Goal: Transaction & Acquisition: Purchase product/service

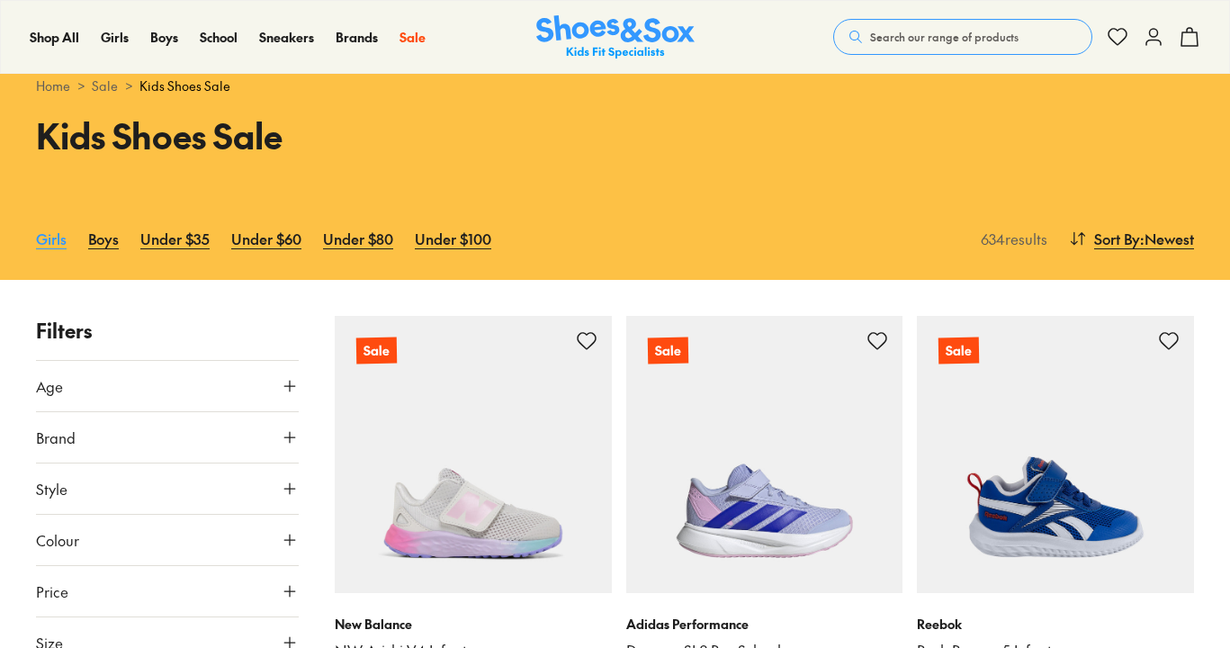
scroll to position [48, 0]
click at [47, 241] on link "Girls" at bounding box center [51, 239] width 31 height 40
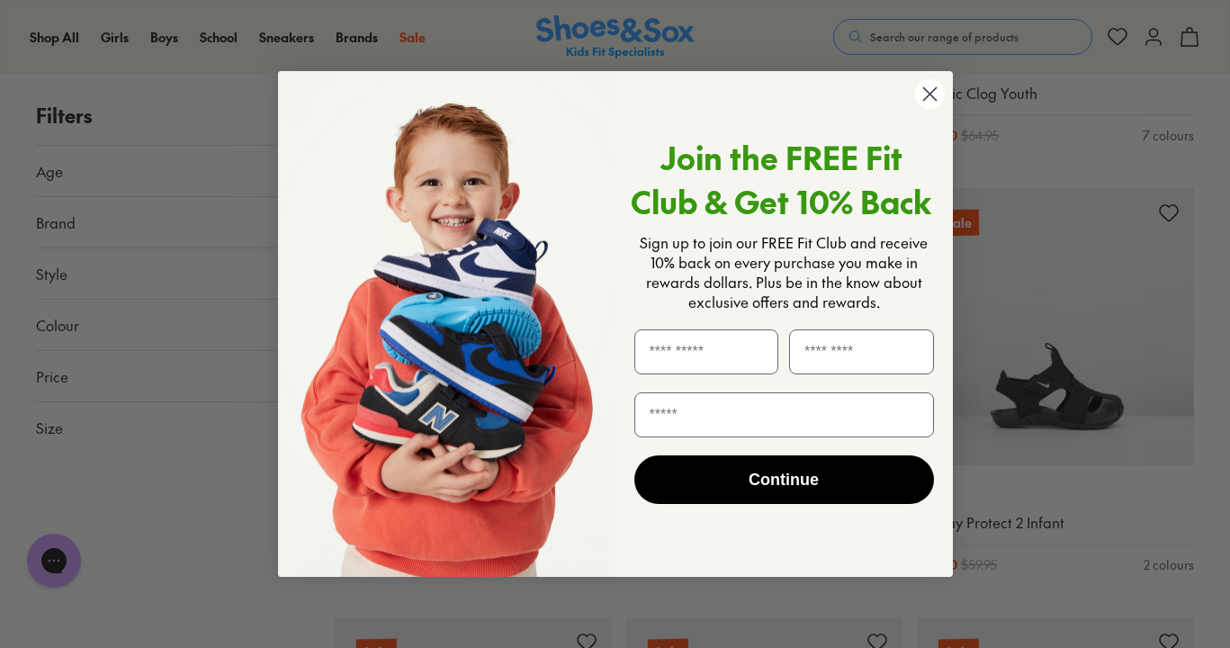
scroll to position [1465, 0]
click at [932, 94] on circle "Close dialog" at bounding box center [929, 94] width 30 height 30
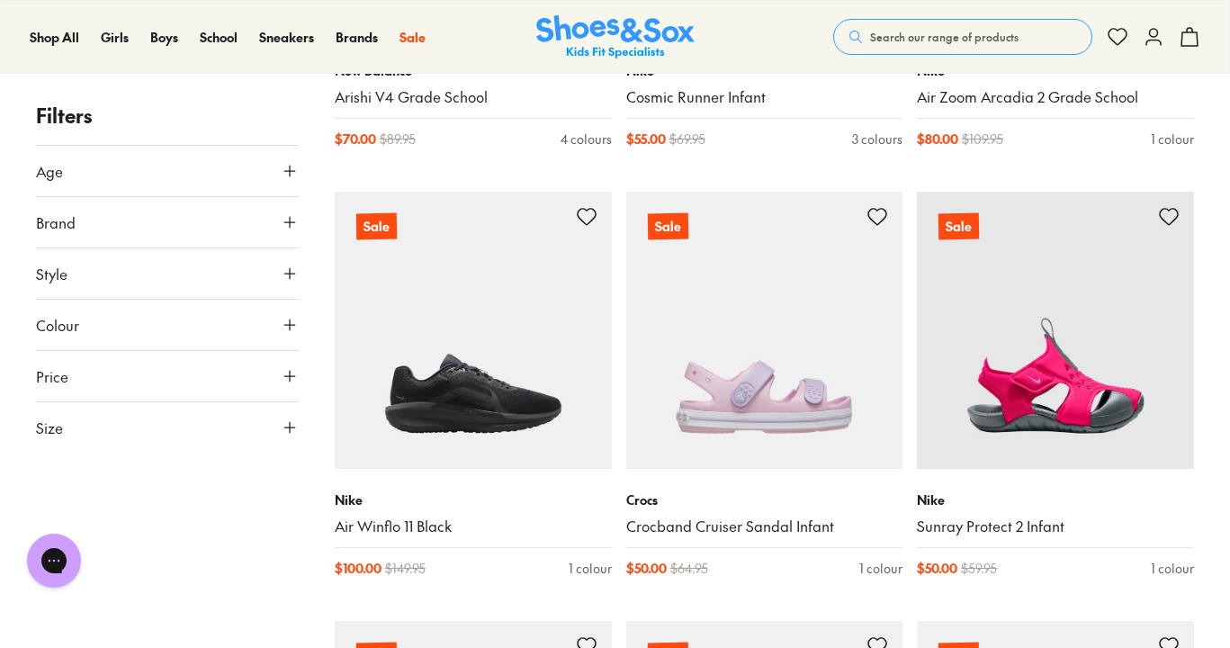
scroll to position [2393, 0]
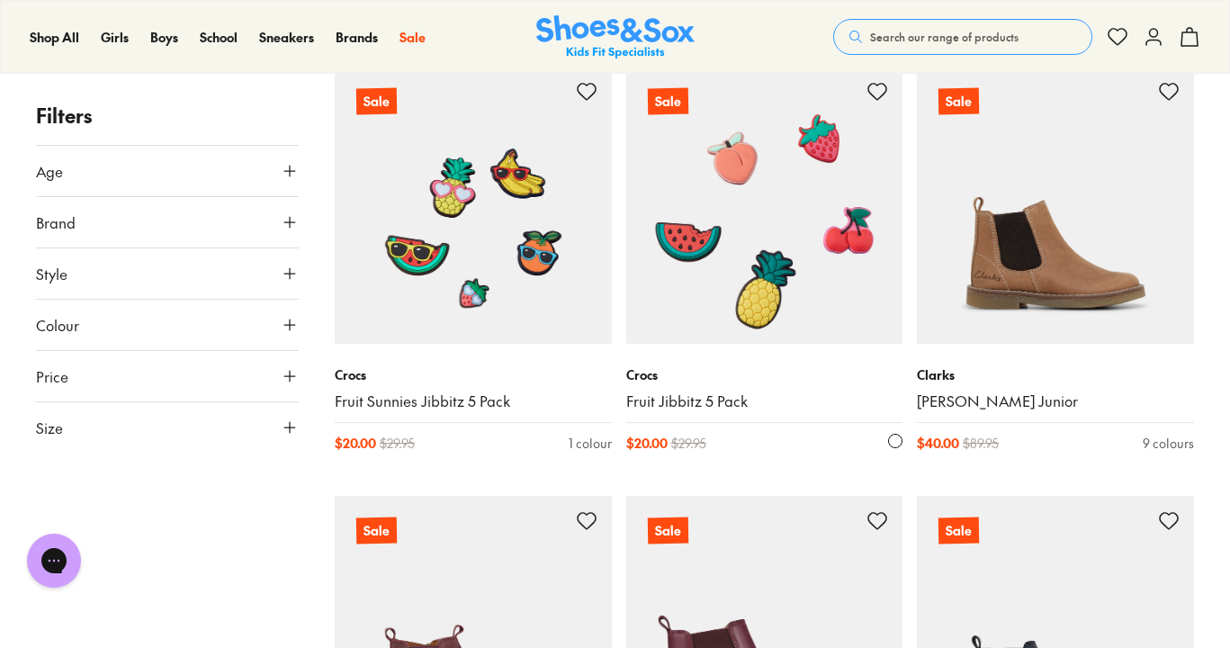
scroll to position [5015, 0]
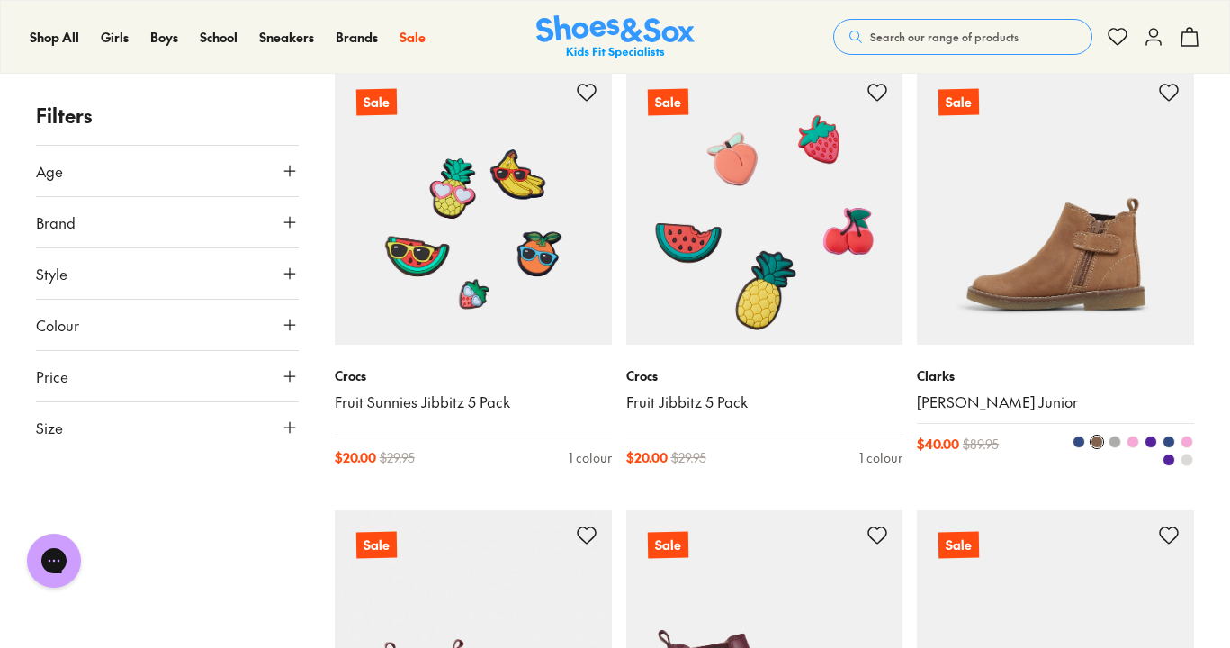
click at [1022, 292] on img at bounding box center [1055, 206] width 277 height 277
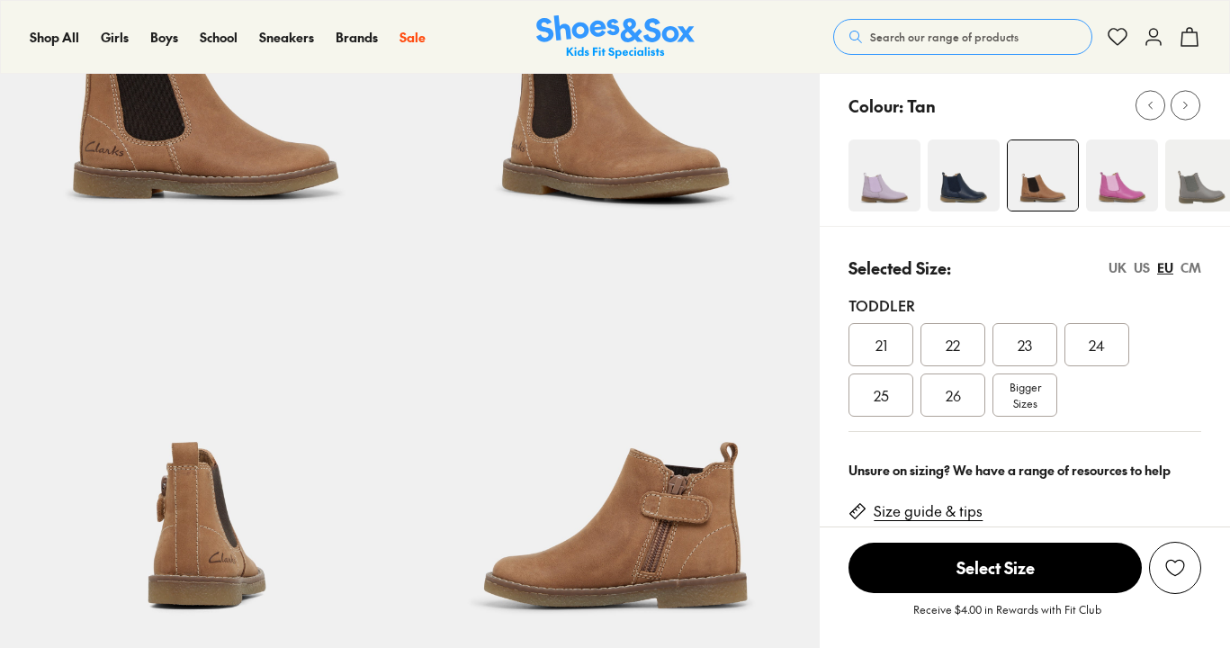
scroll to position [293, 0]
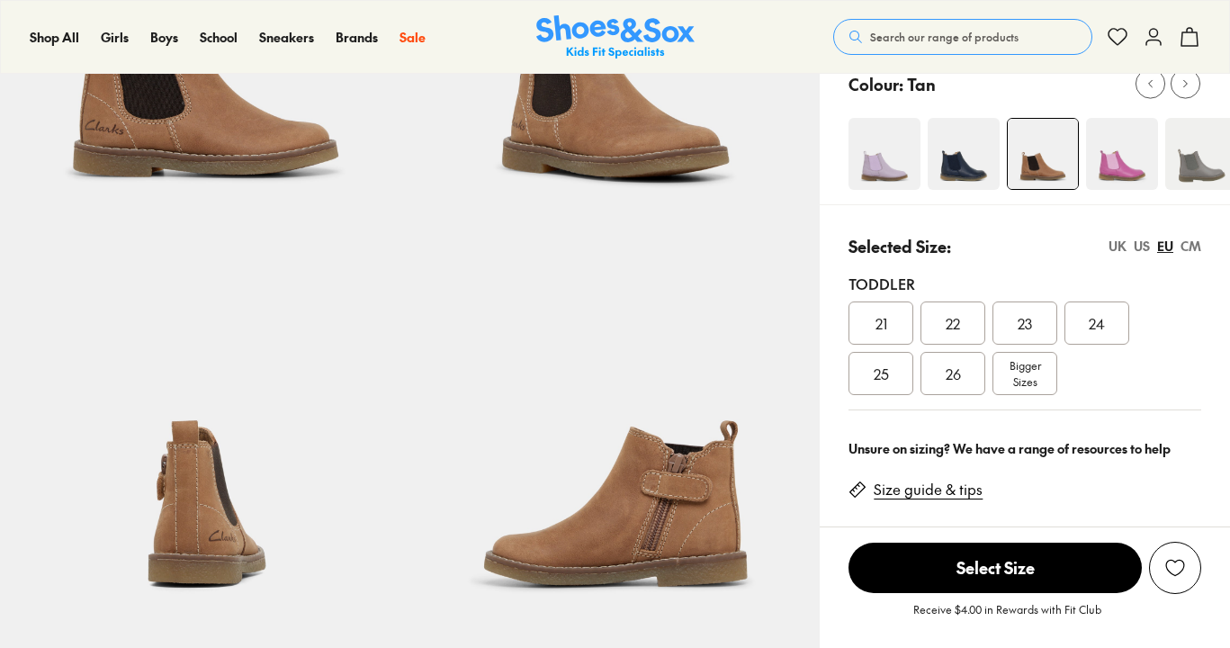
select select "*"
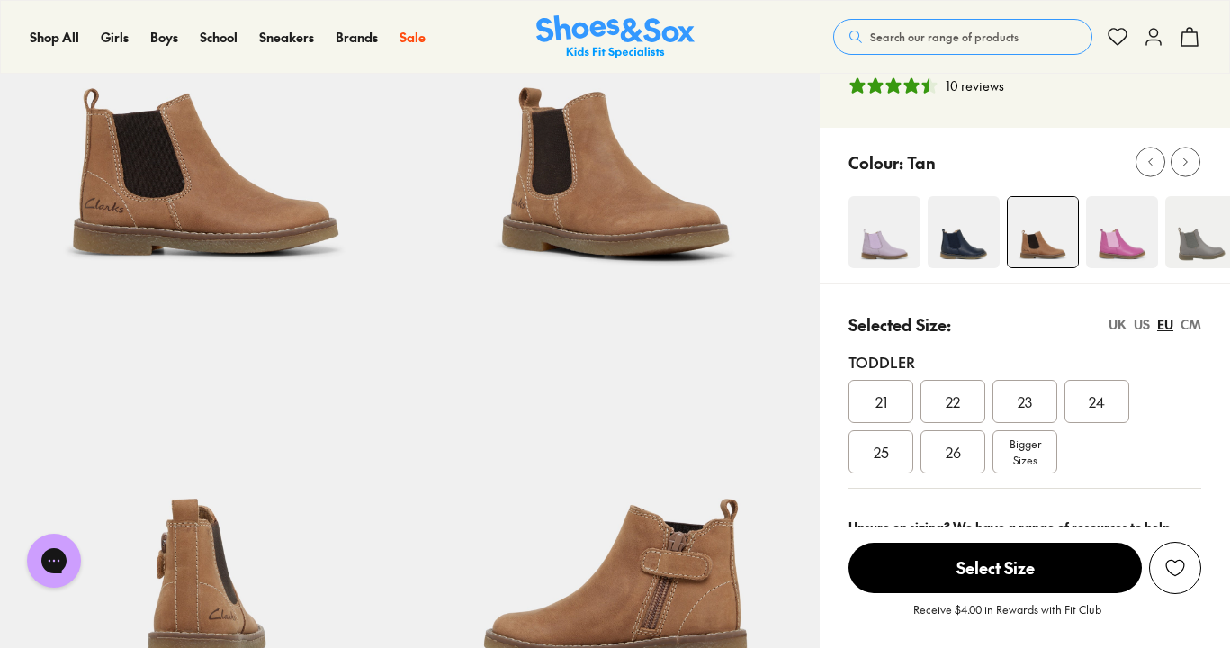
scroll to position [145, 0]
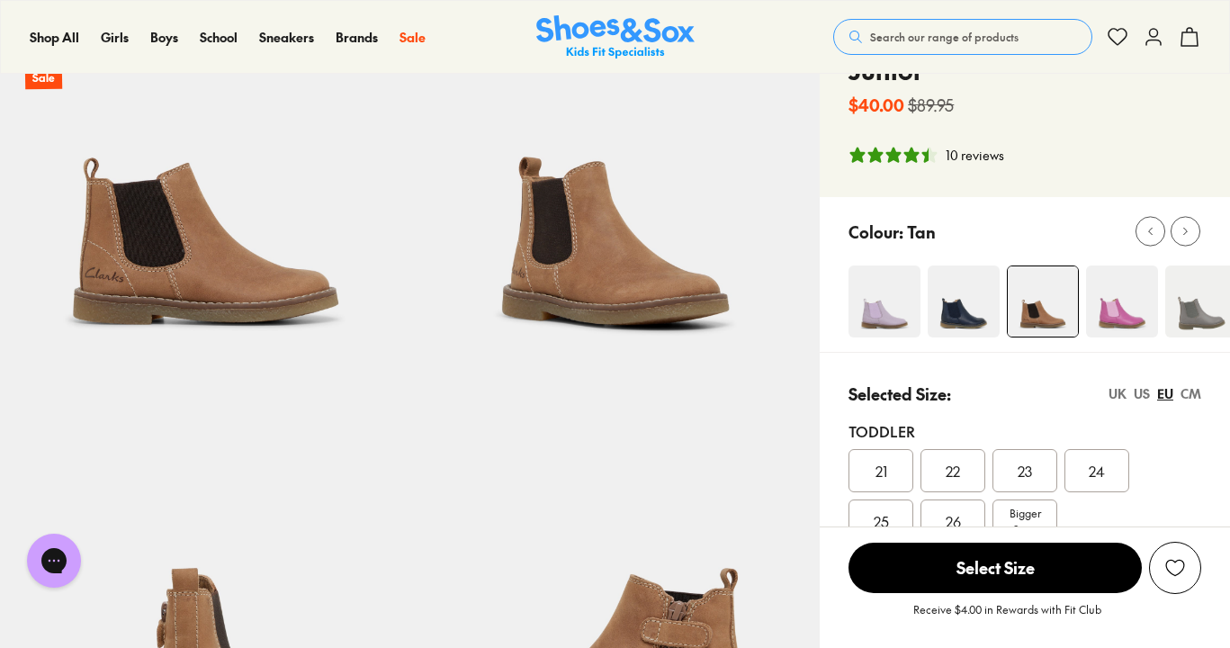
click at [1130, 268] on img at bounding box center [1122, 302] width 72 height 72
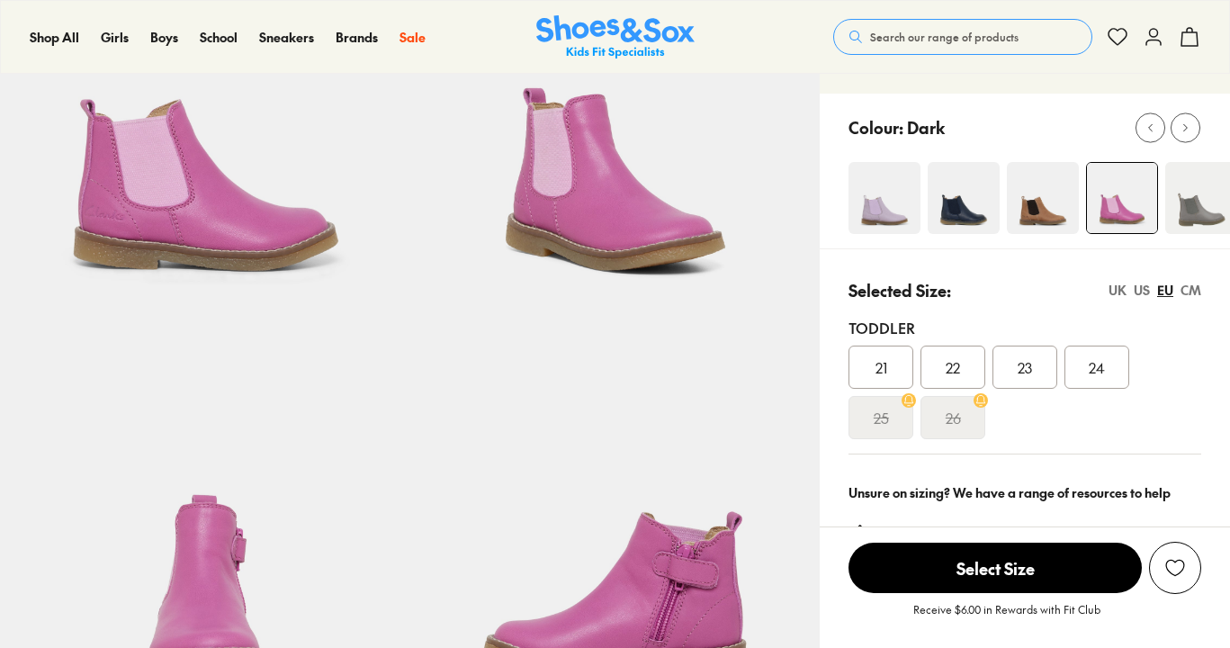
select select "*"
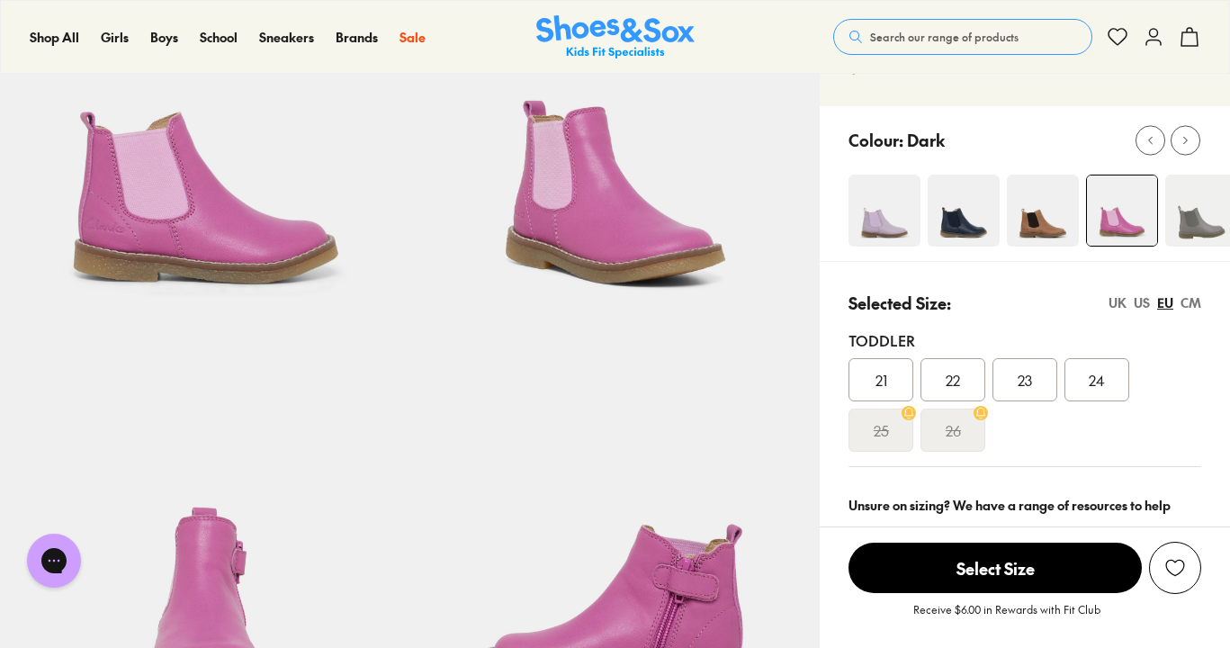
scroll to position [180, 0]
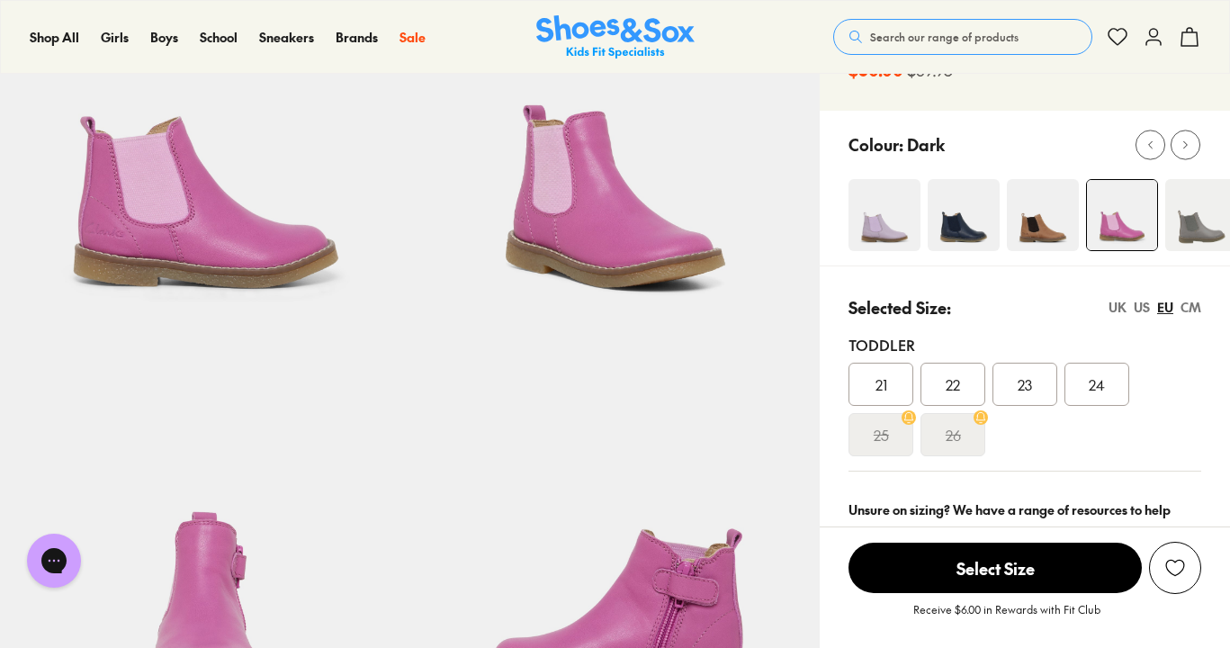
click at [888, 190] on img at bounding box center [885, 215] width 72 height 72
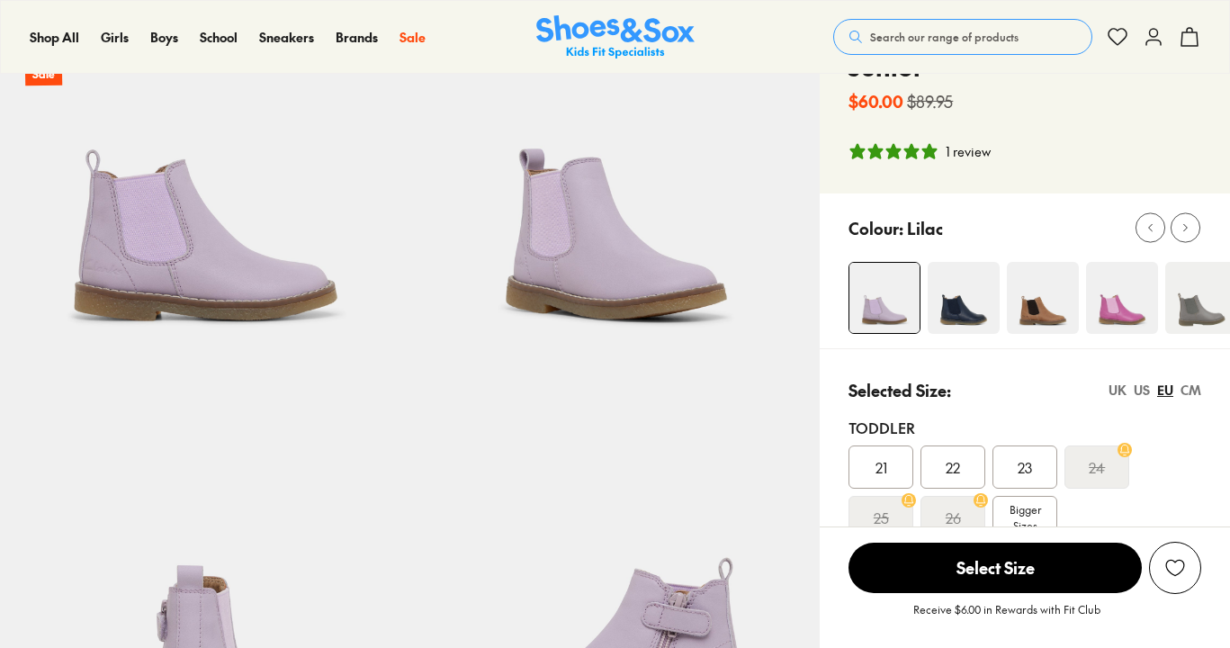
select select "*"
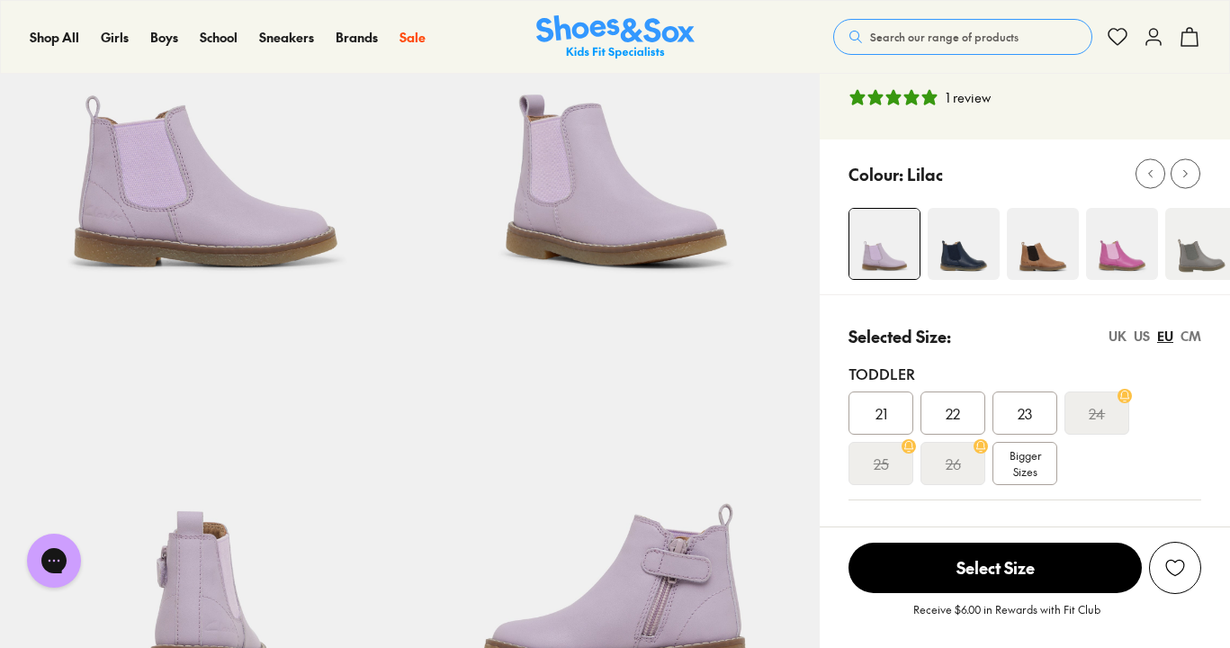
scroll to position [200, 0]
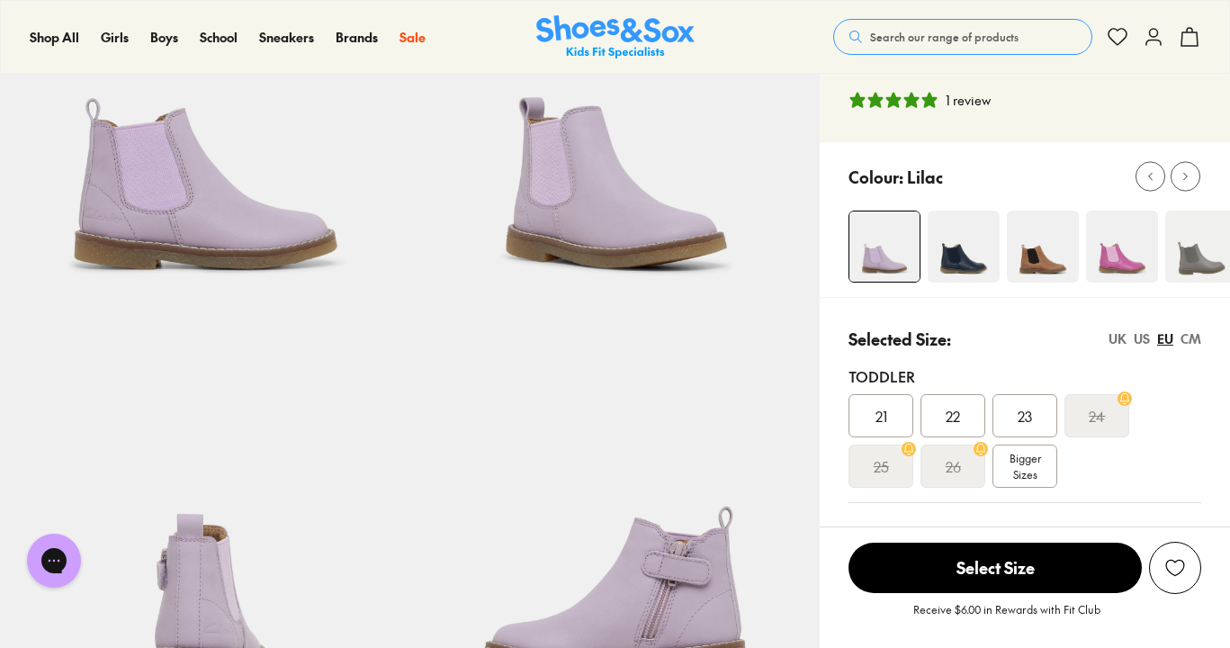
click at [1049, 211] on img at bounding box center [1043, 247] width 72 height 72
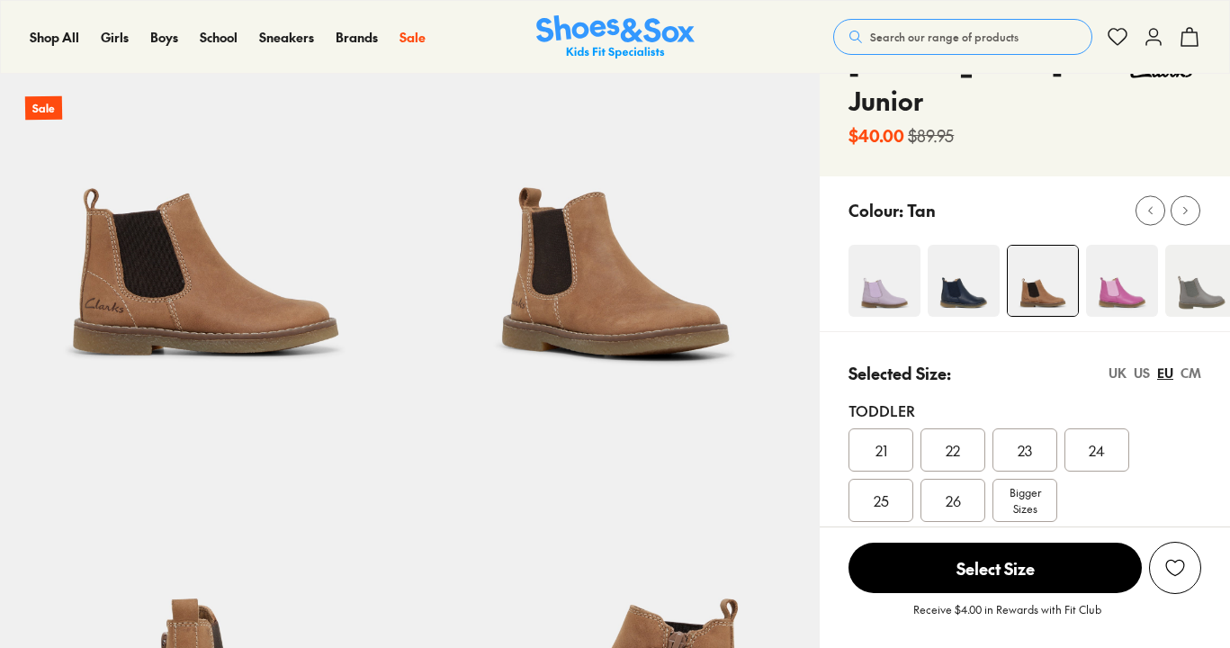
select select "*"
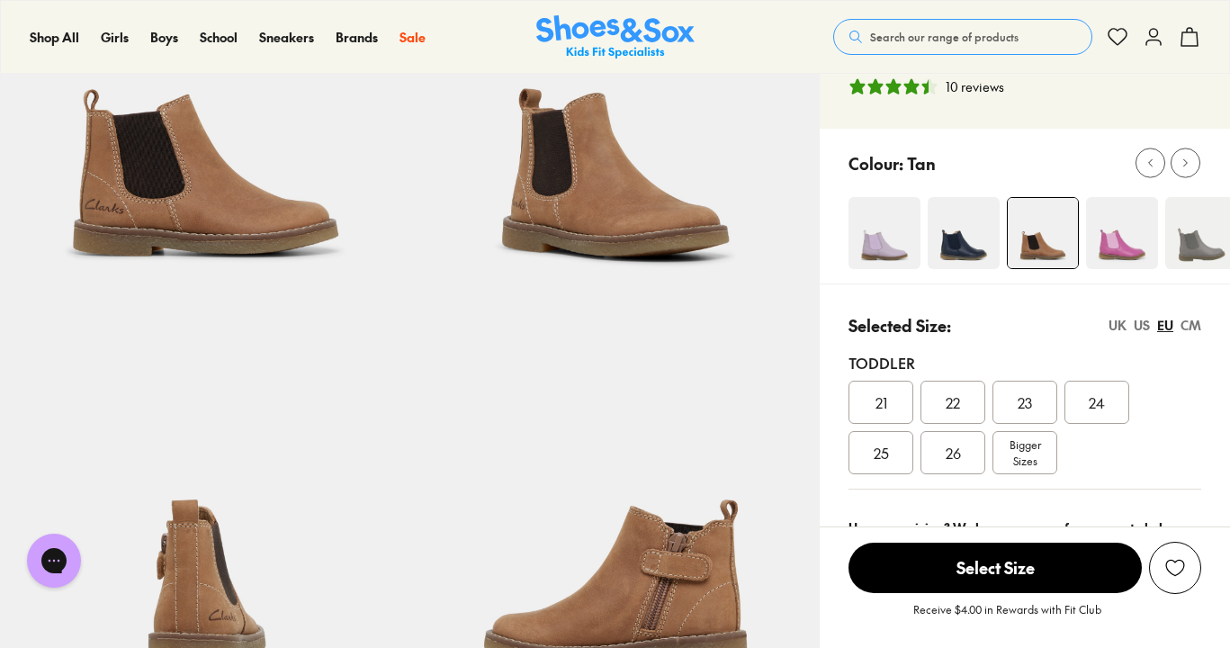
click at [1140, 316] on div "US" at bounding box center [1142, 325] width 16 height 19
click at [1033, 437] on span "Bigger Sizes" at bounding box center [1026, 453] width 32 height 32
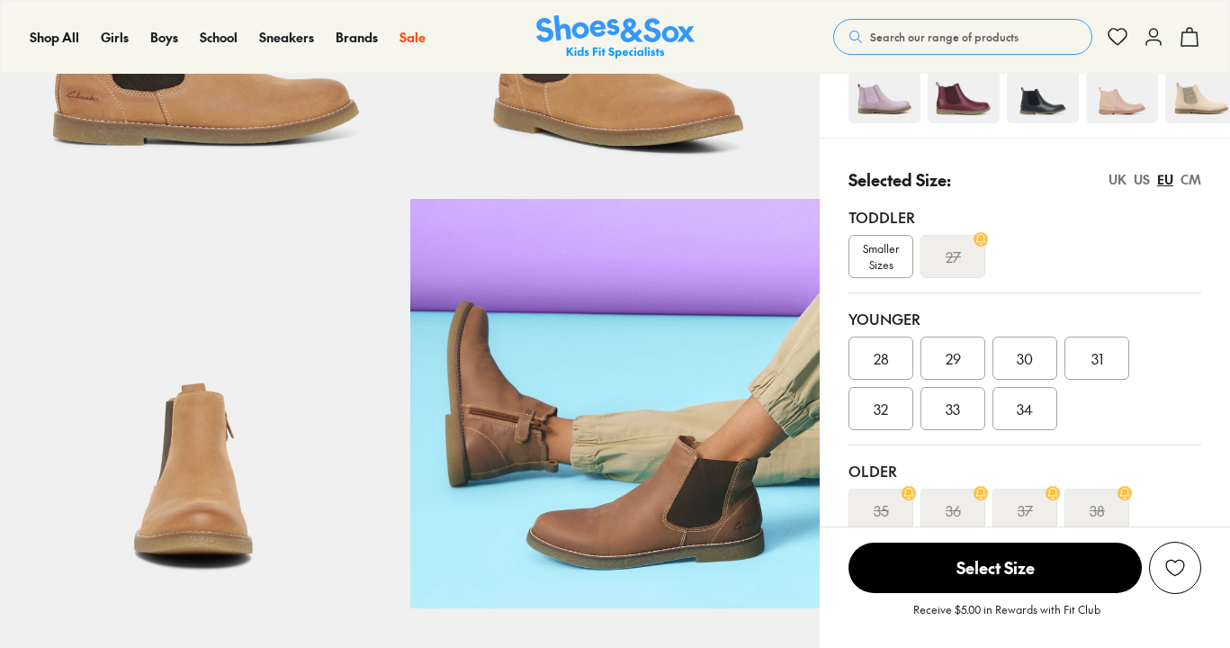
scroll to position [322, 0]
select select "*"
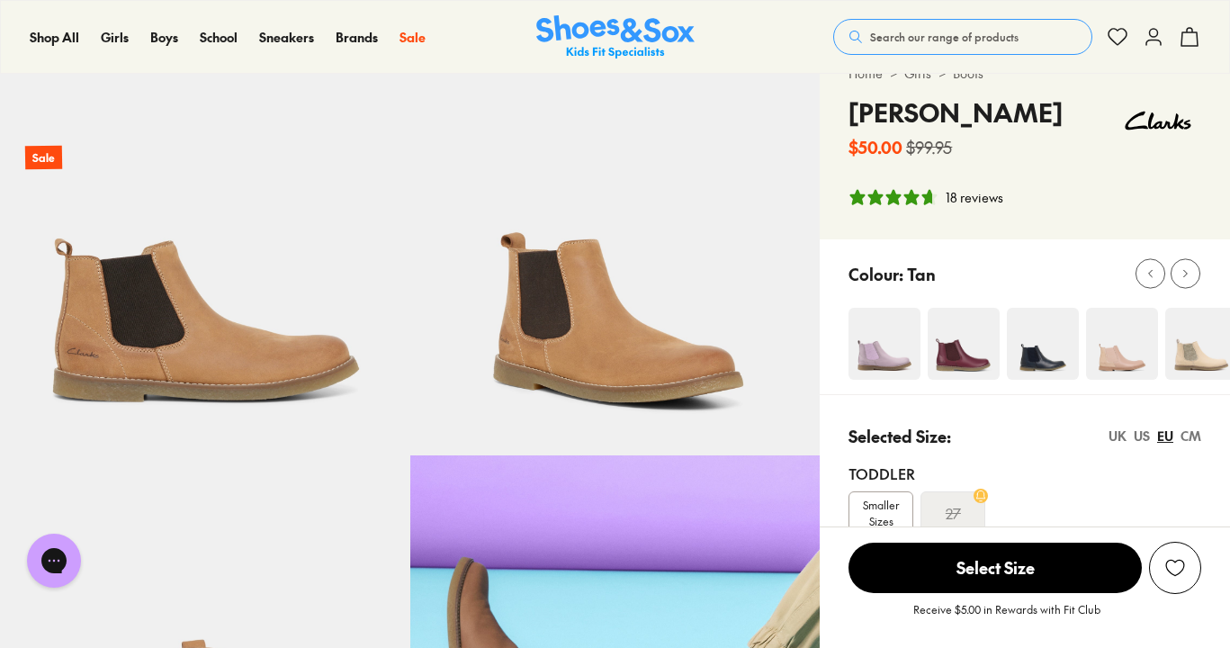
scroll to position [46, 0]
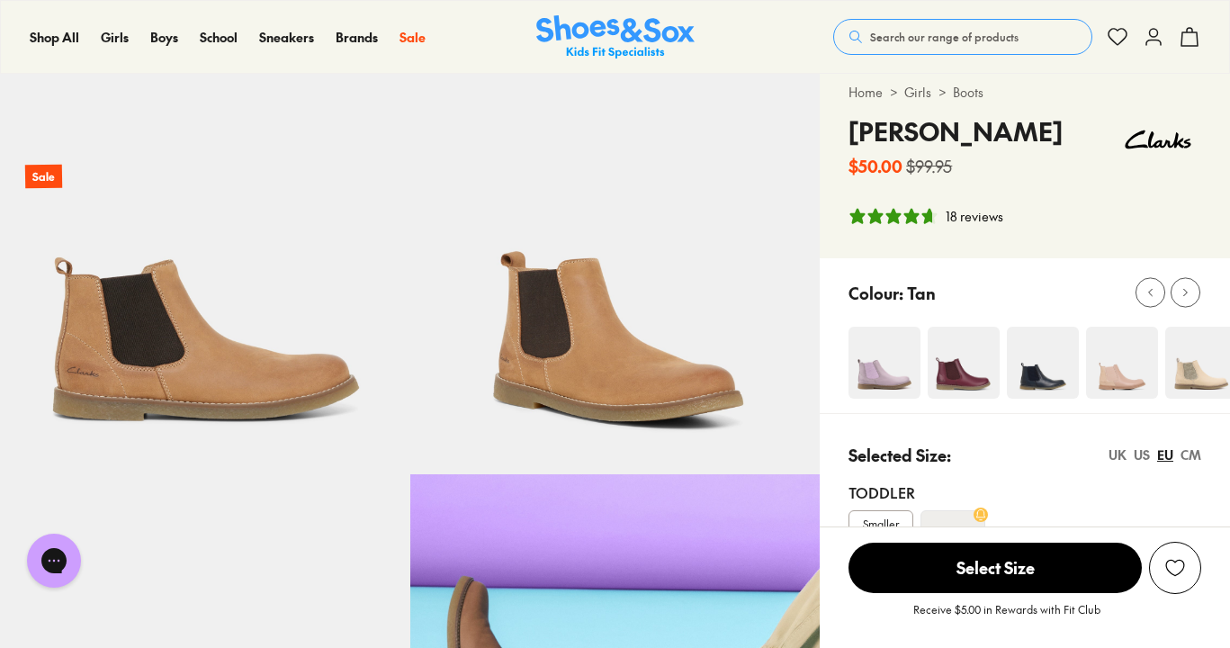
click at [1212, 377] on img at bounding box center [1202, 363] width 72 height 72
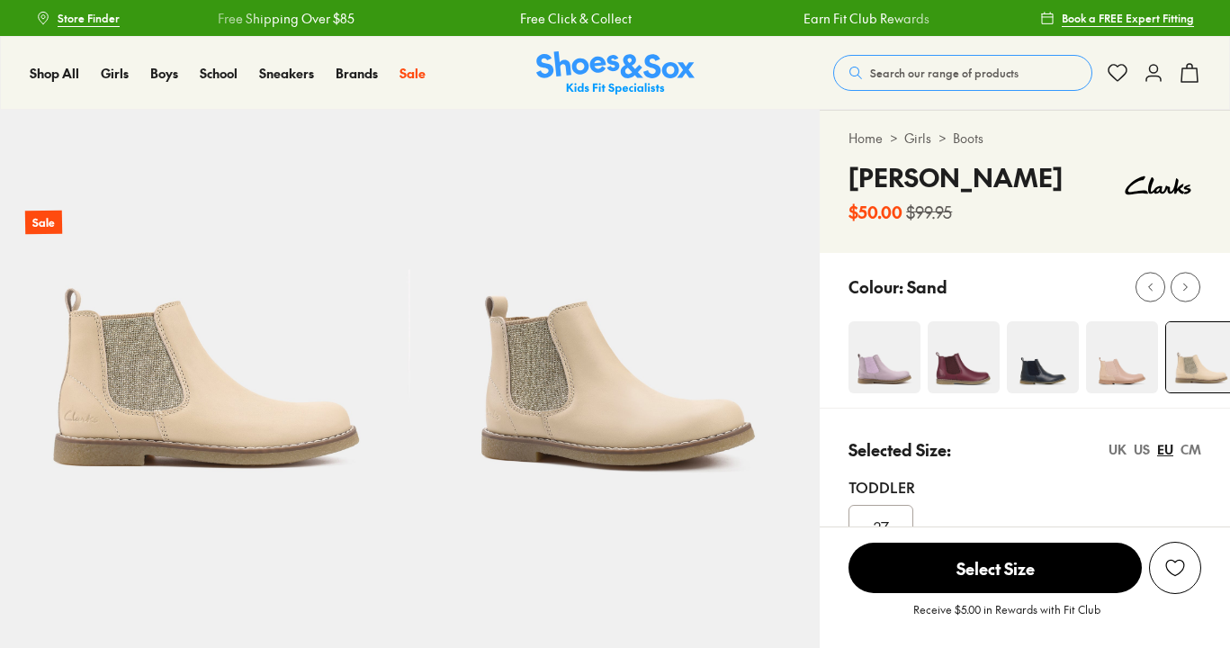
select select "*"
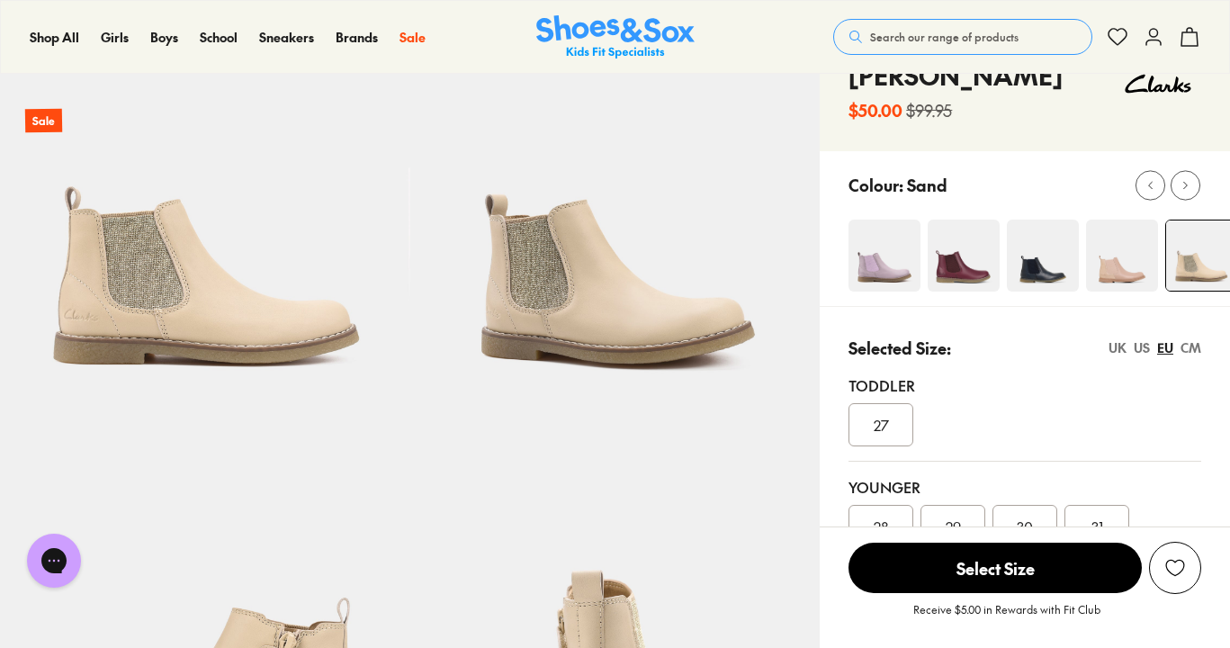
click at [880, 263] on img at bounding box center [885, 256] width 72 height 72
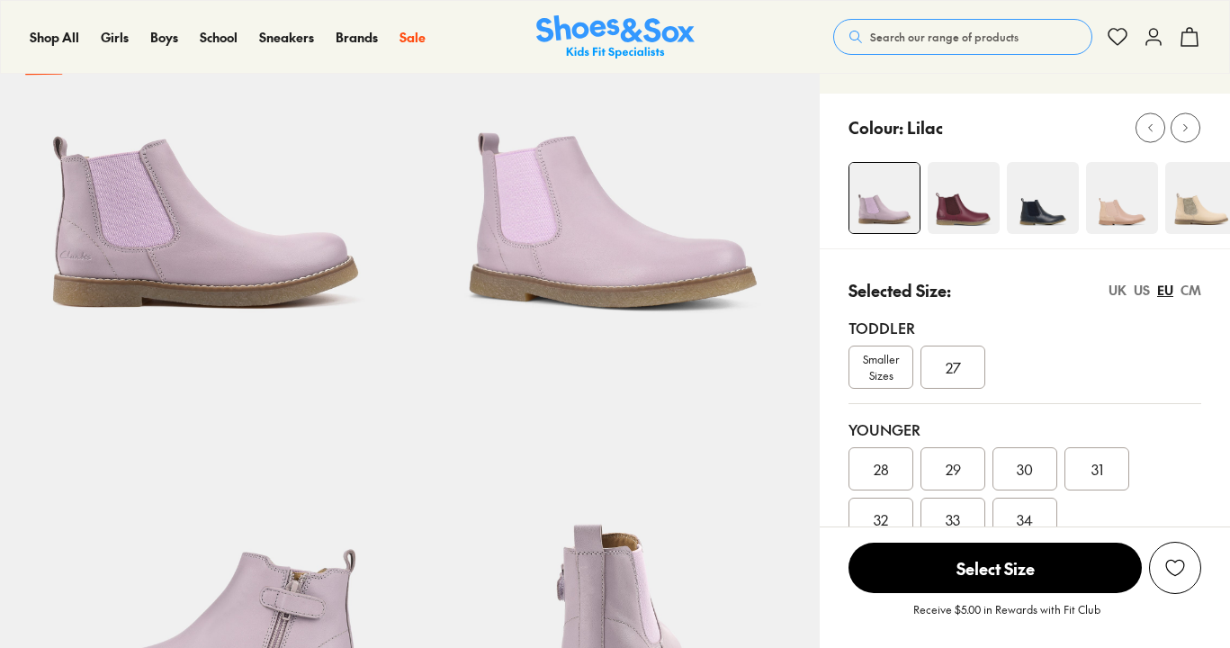
select select "*"
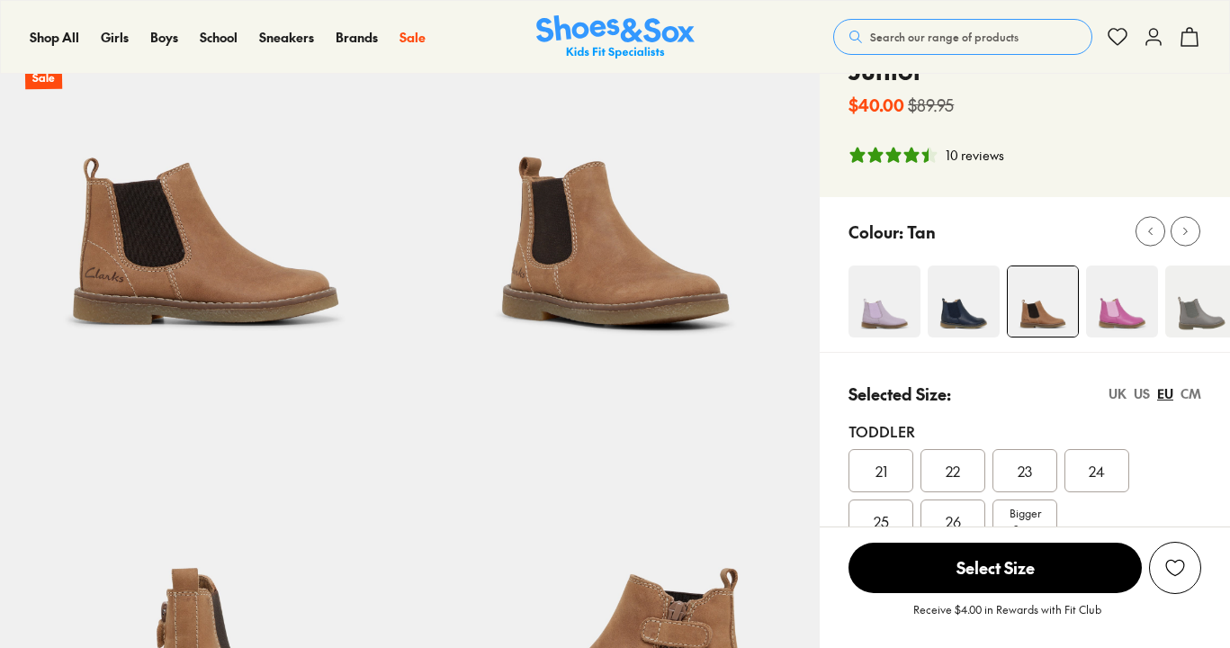
select select "*"
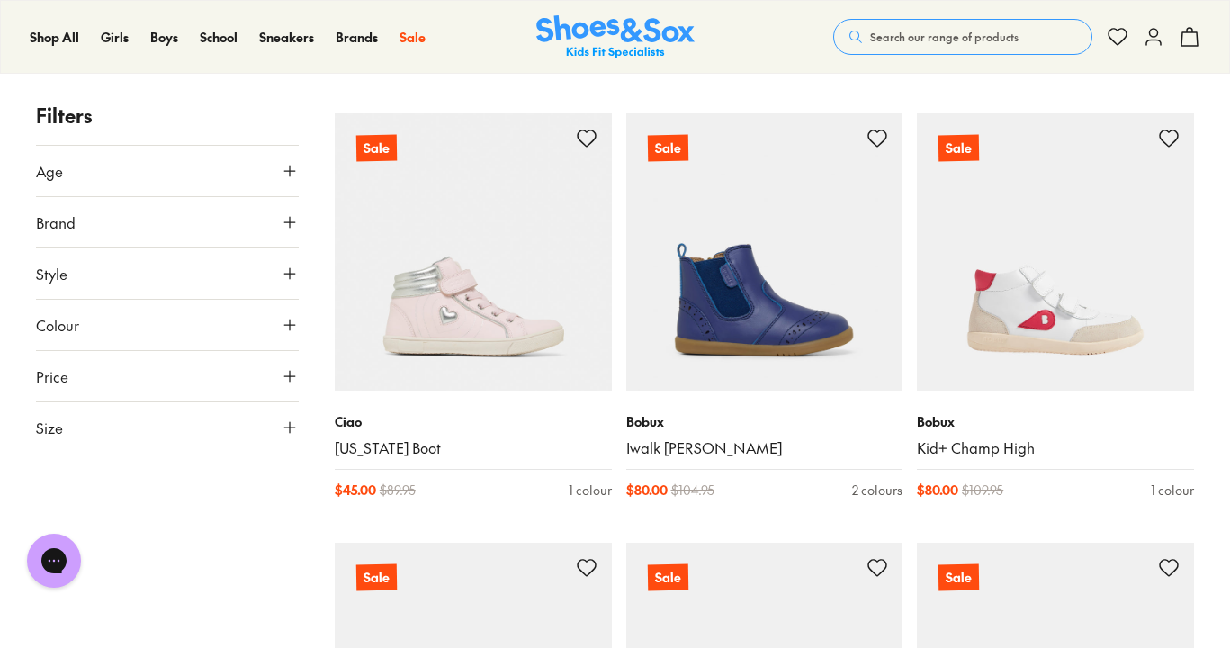
scroll to position [3786, 0]
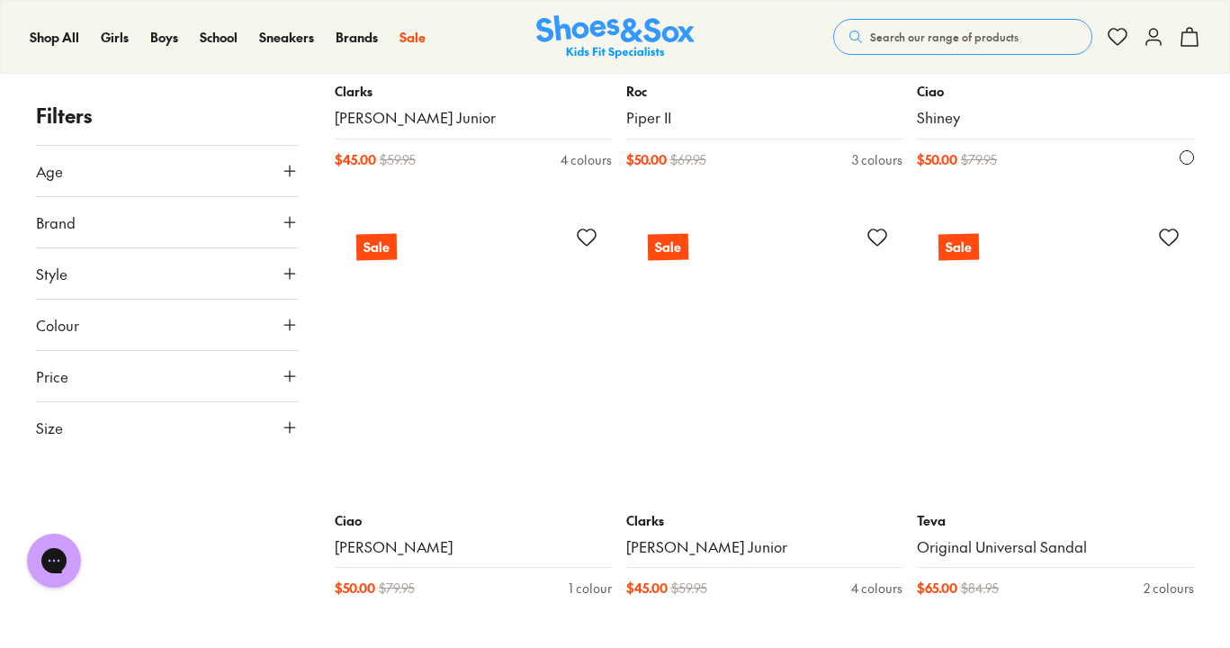
scroll to position [8396, 0]
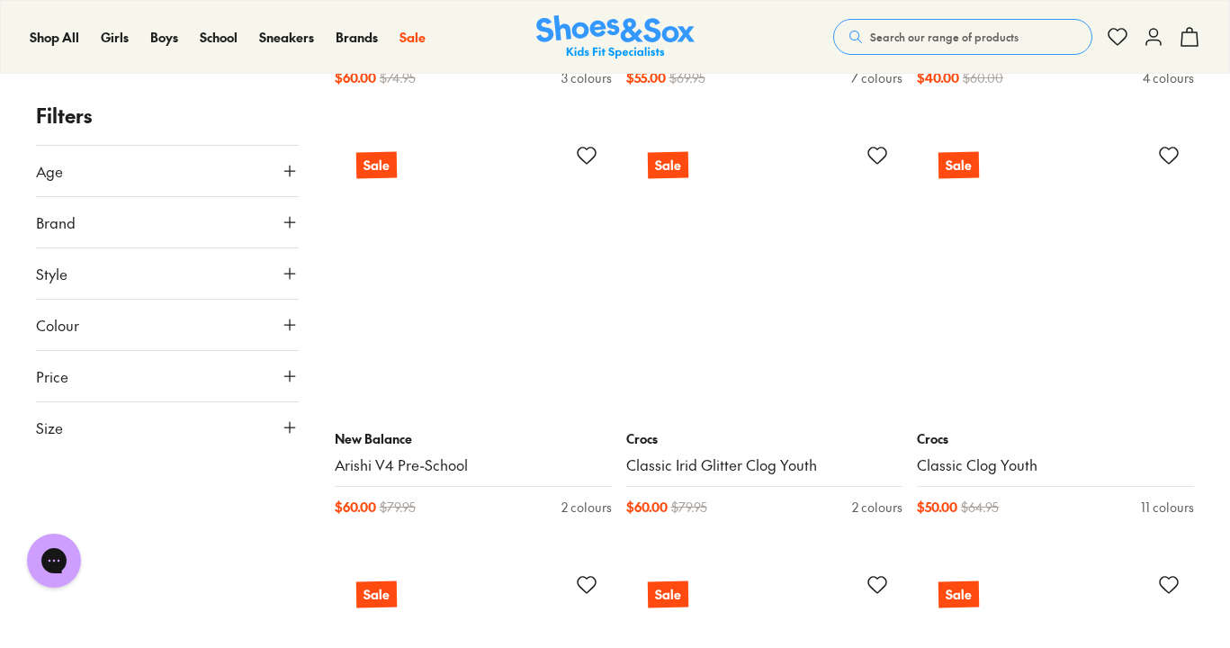
scroll to position [13215, 0]
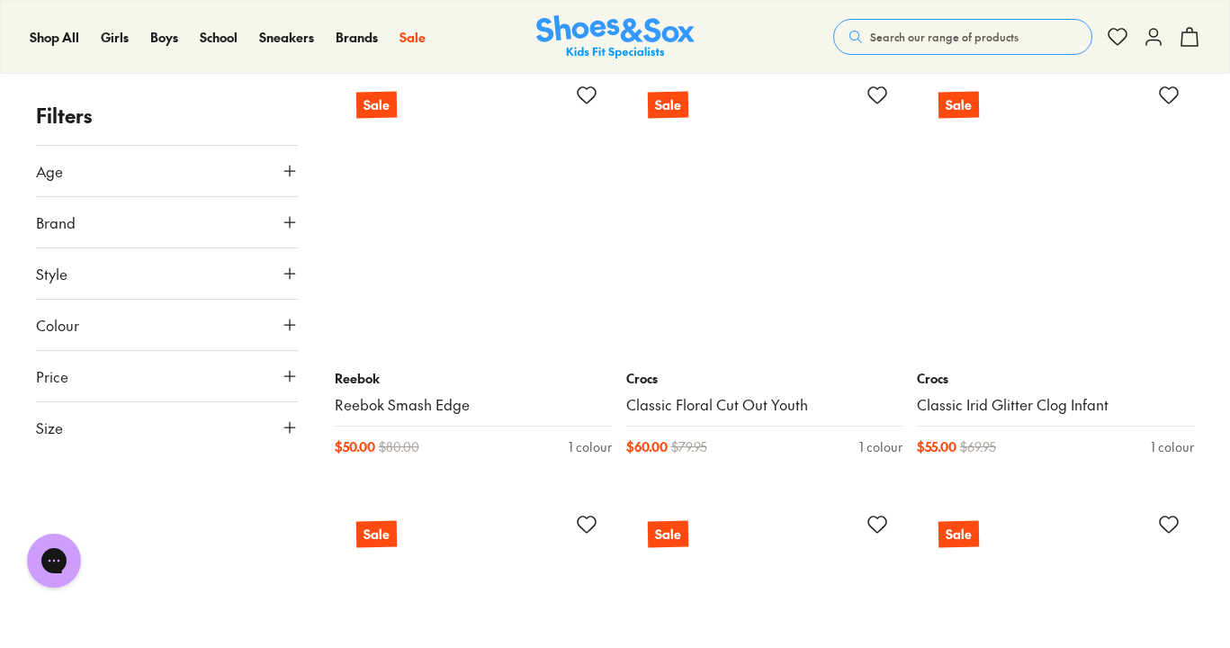
scroll to position [16709, 0]
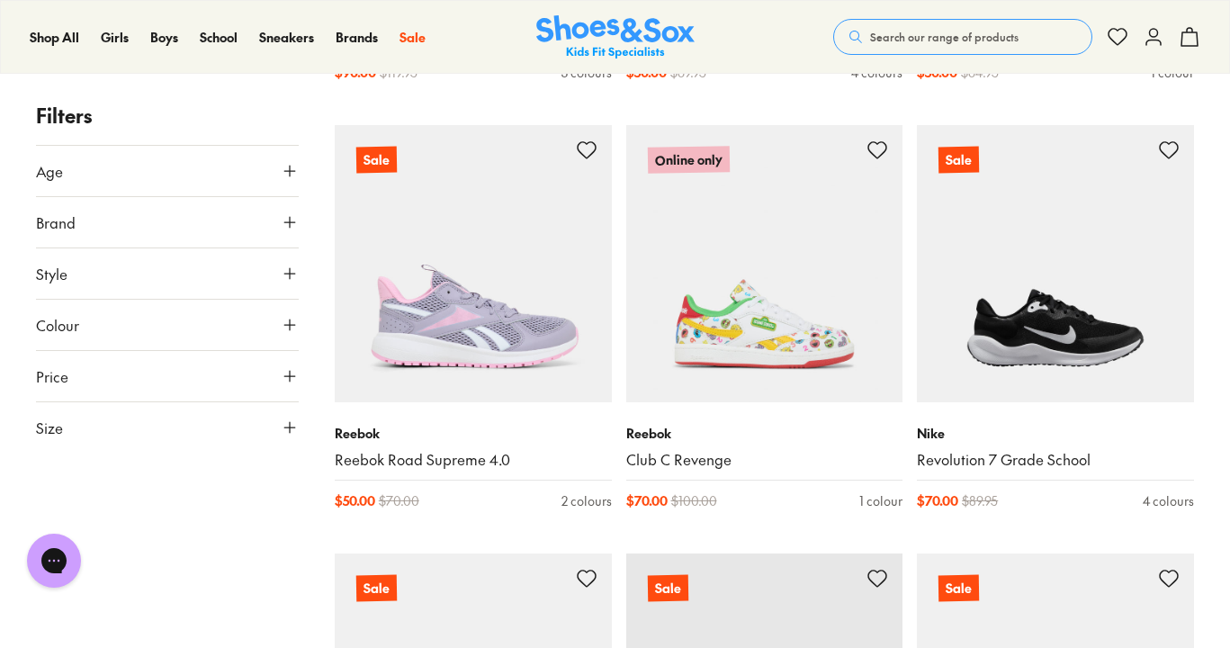
scroll to position [18807, 0]
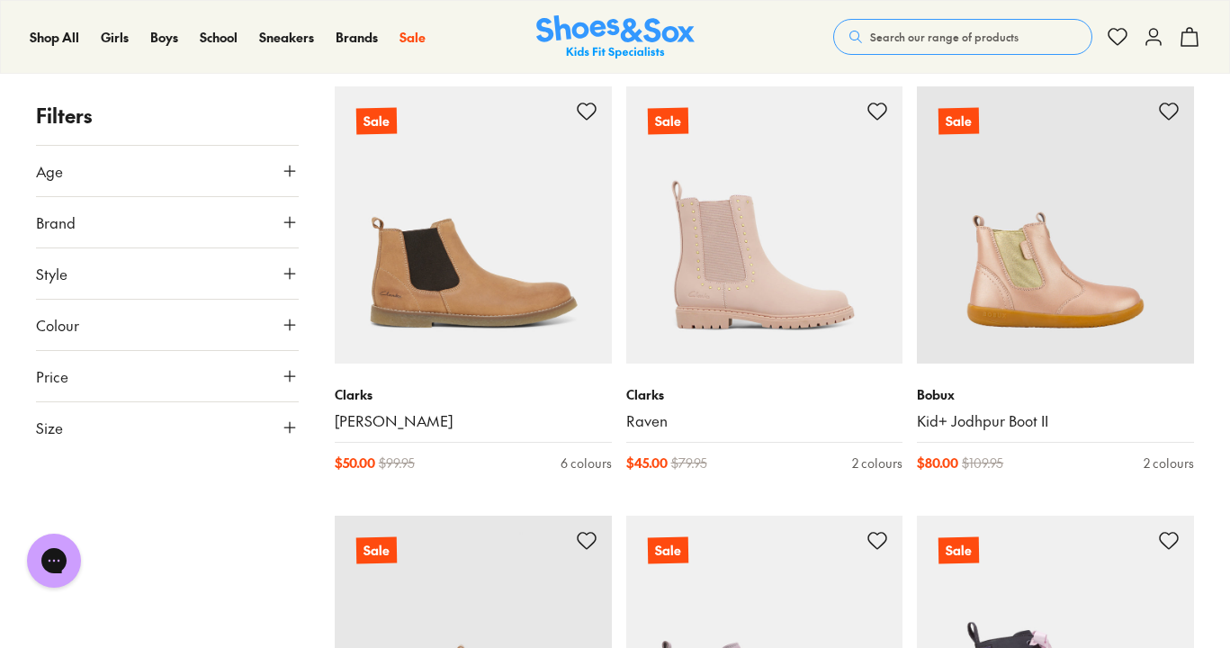
scroll to position [25268, 0]
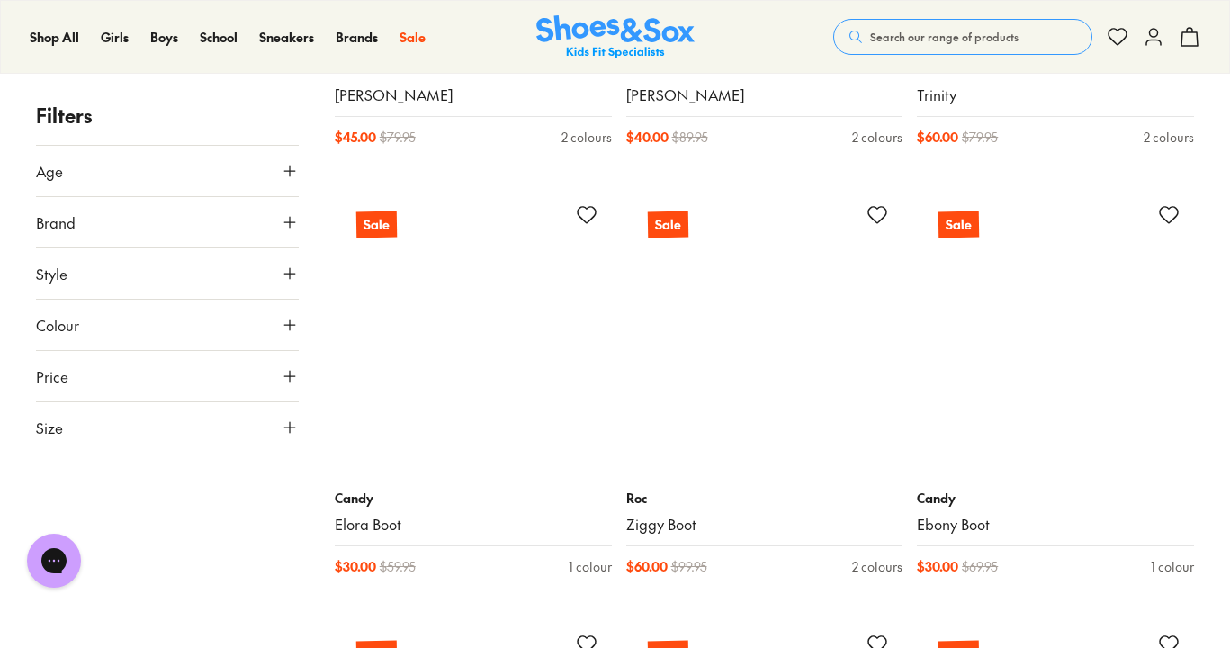
scroll to position [28600, 0]
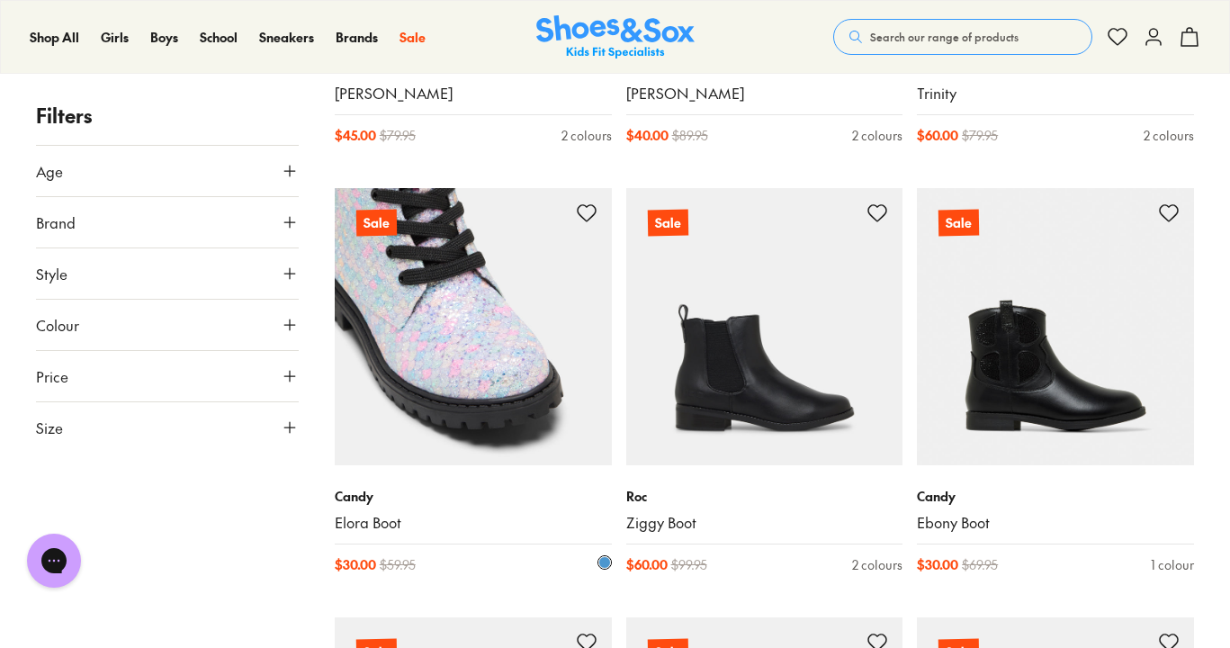
click at [455, 359] on img at bounding box center [473, 326] width 277 height 277
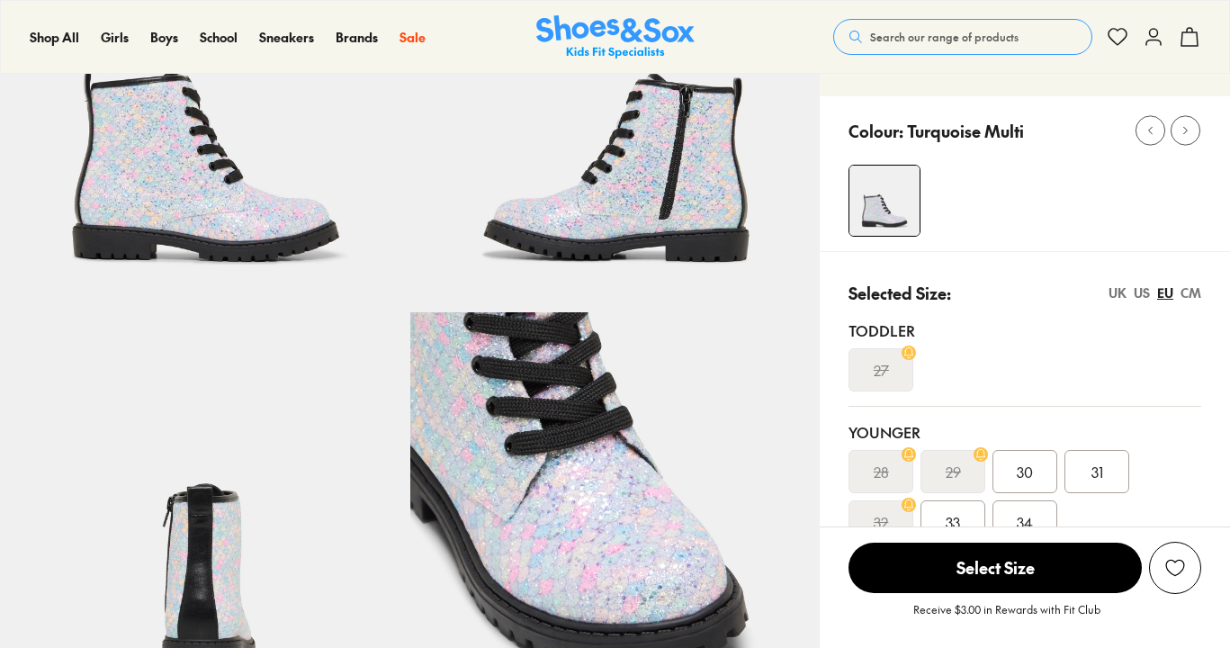
select select "*"
click at [568, 475] on img at bounding box center [615, 517] width 410 height 410
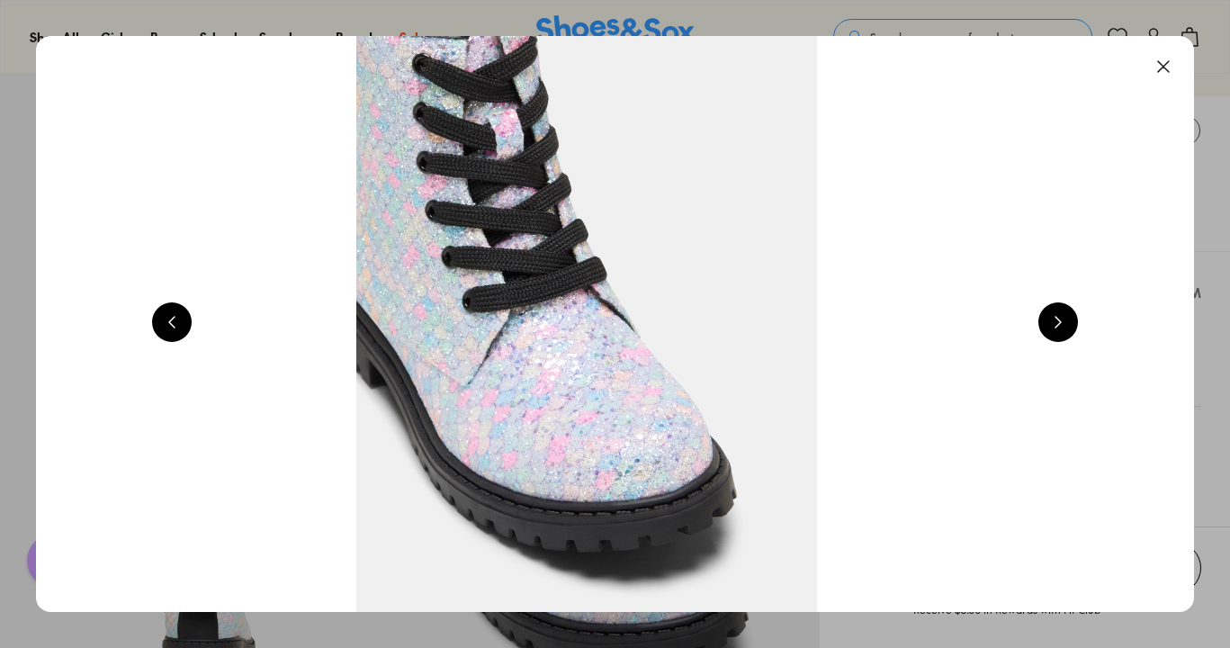
click at [1168, 67] on button at bounding box center [1164, 67] width 40 height 40
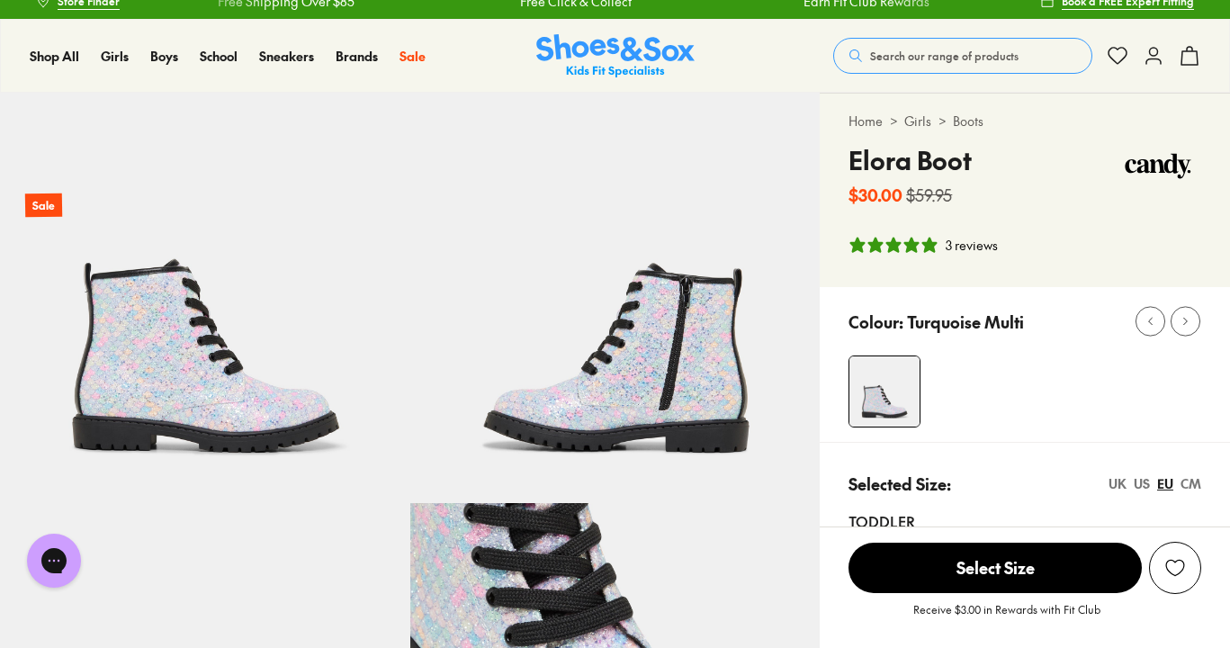
scroll to position [14, 0]
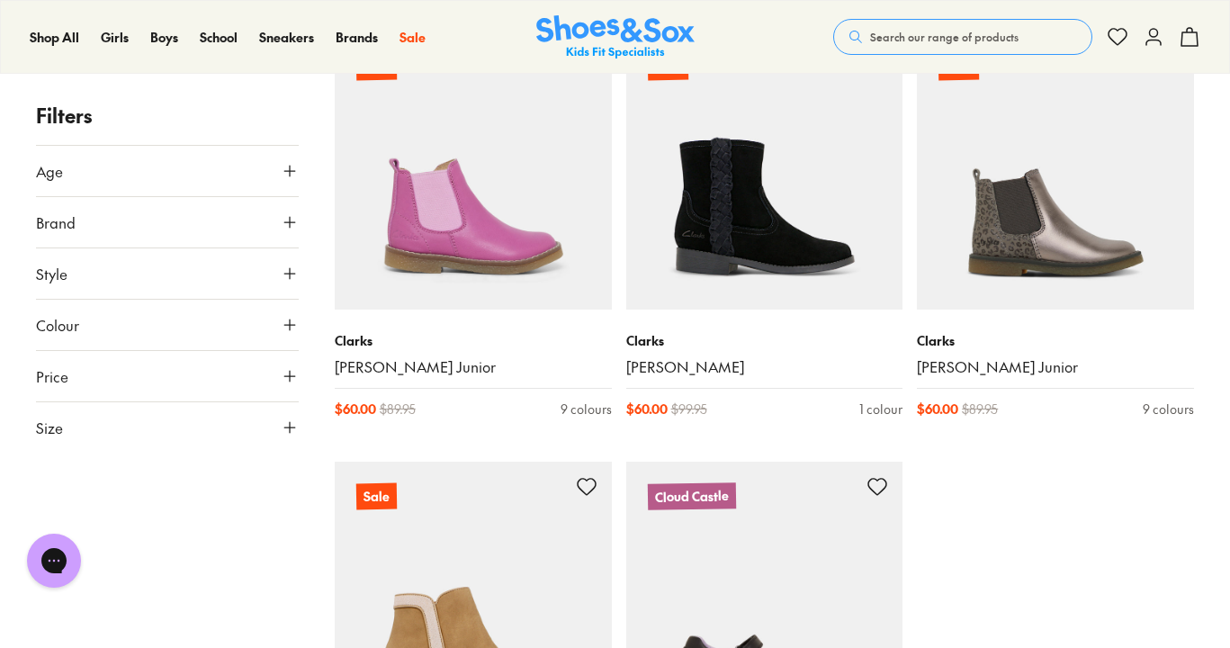
scroll to position [4293, 0]
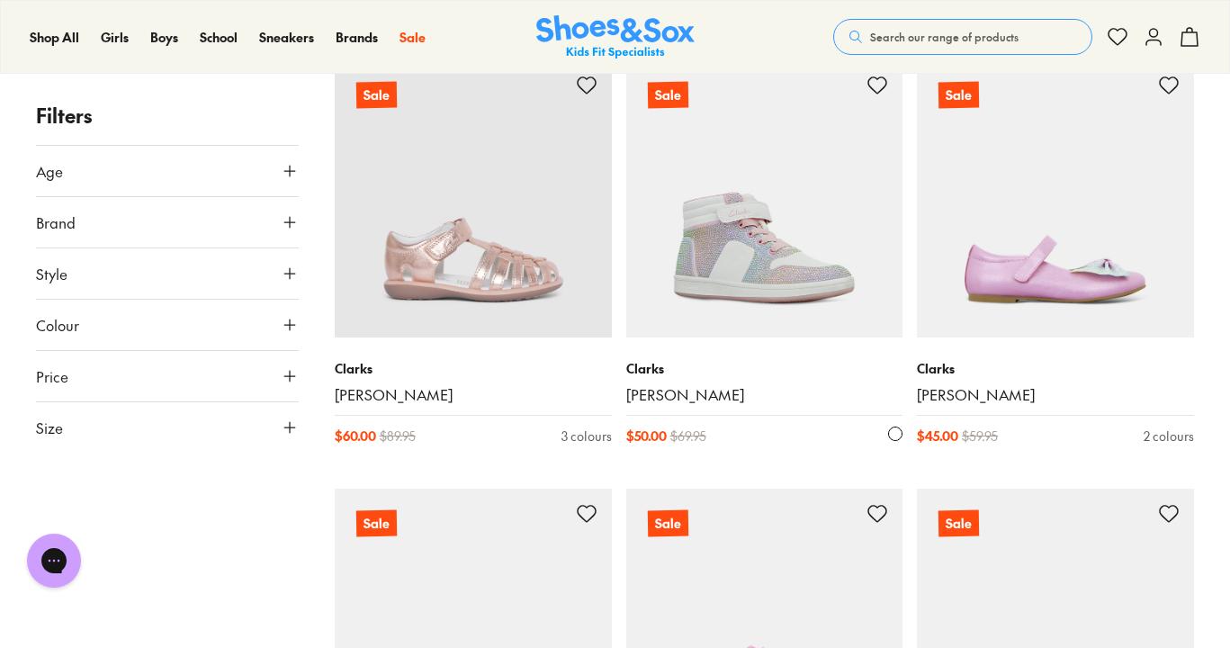
scroll to position [8499, 0]
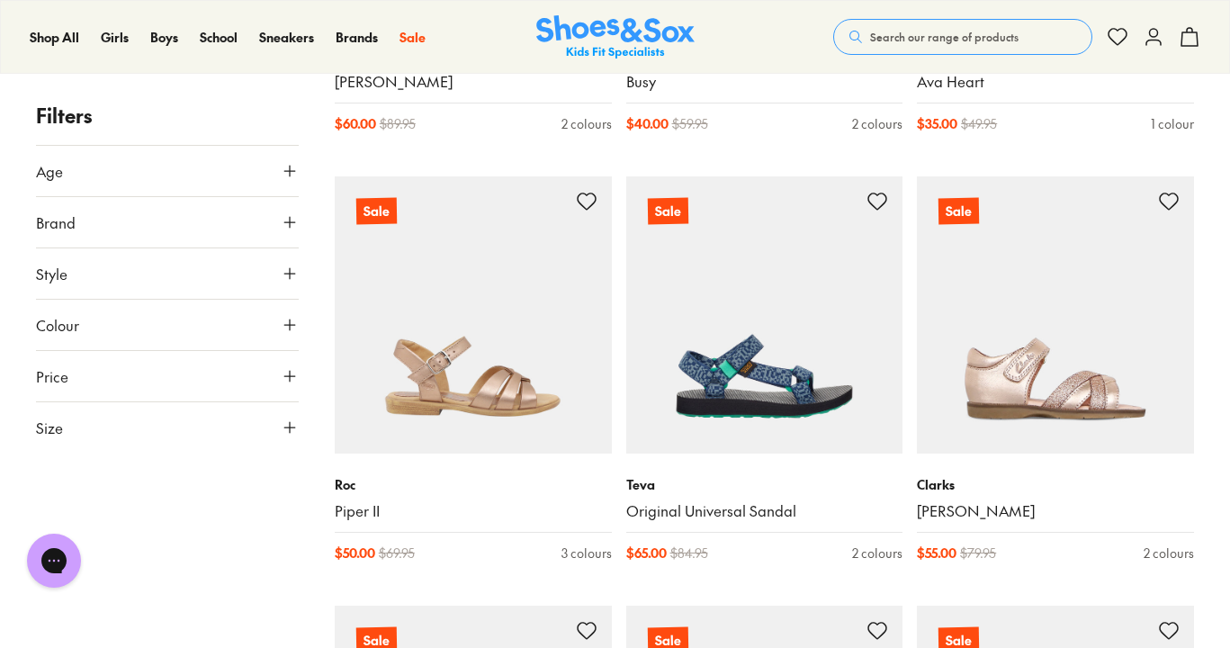
scroll to position [13191, 0]
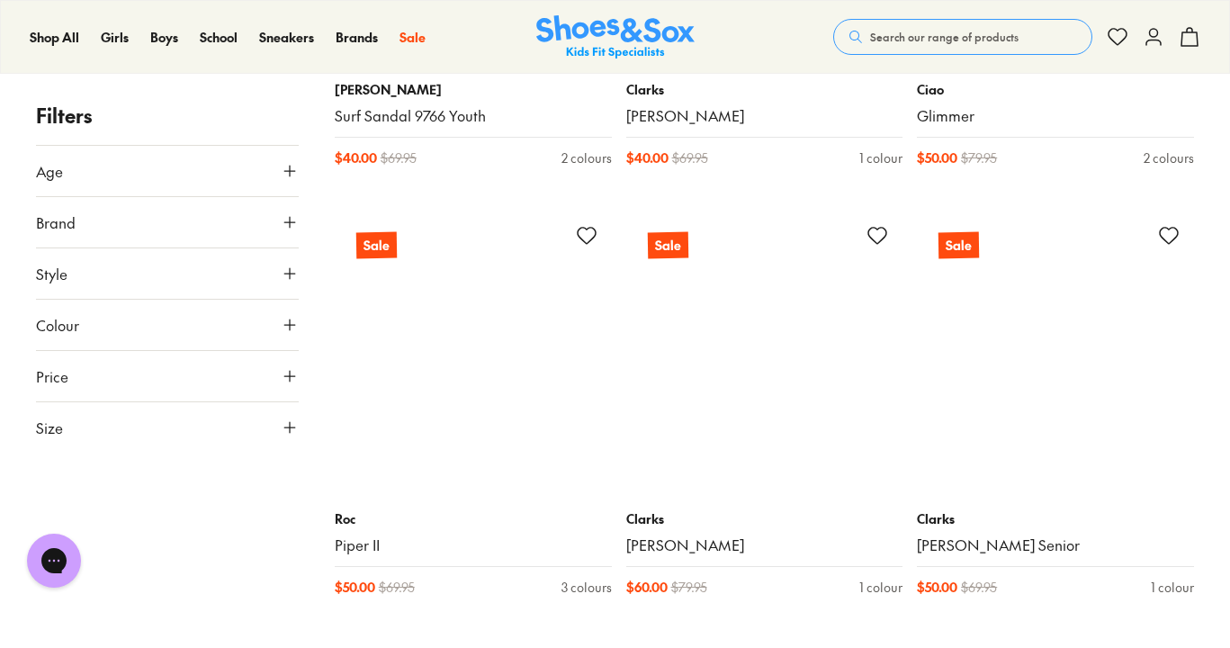
scroll to position [17894, 0]
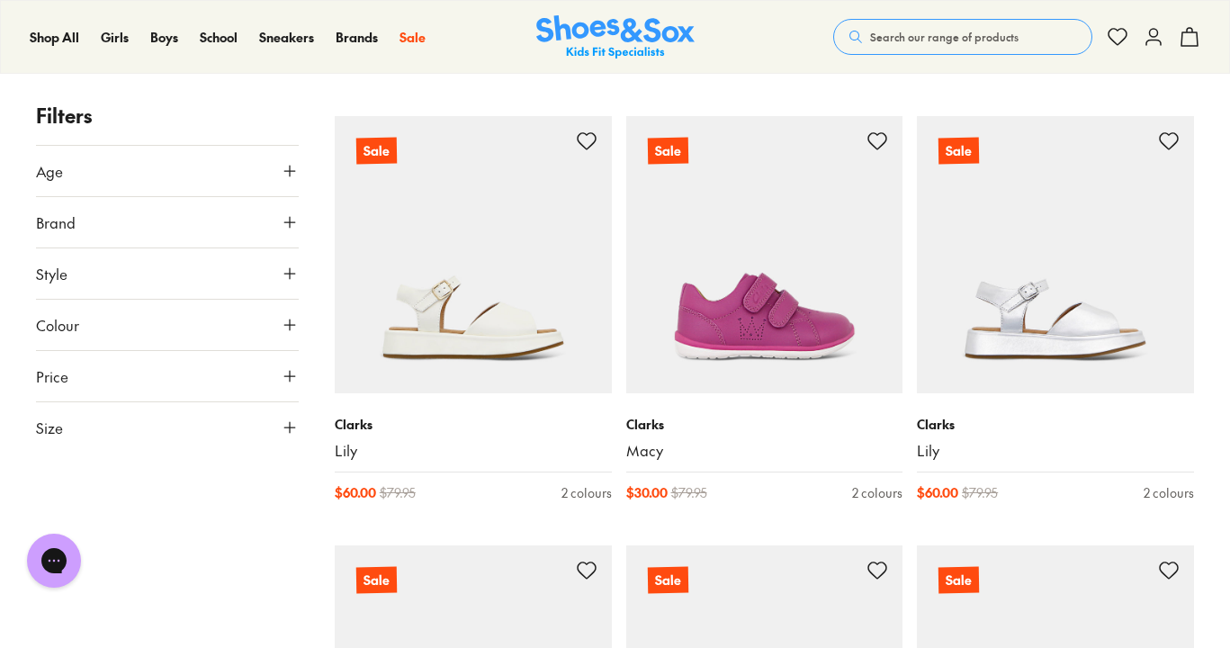
scroll to position [21902, 0]
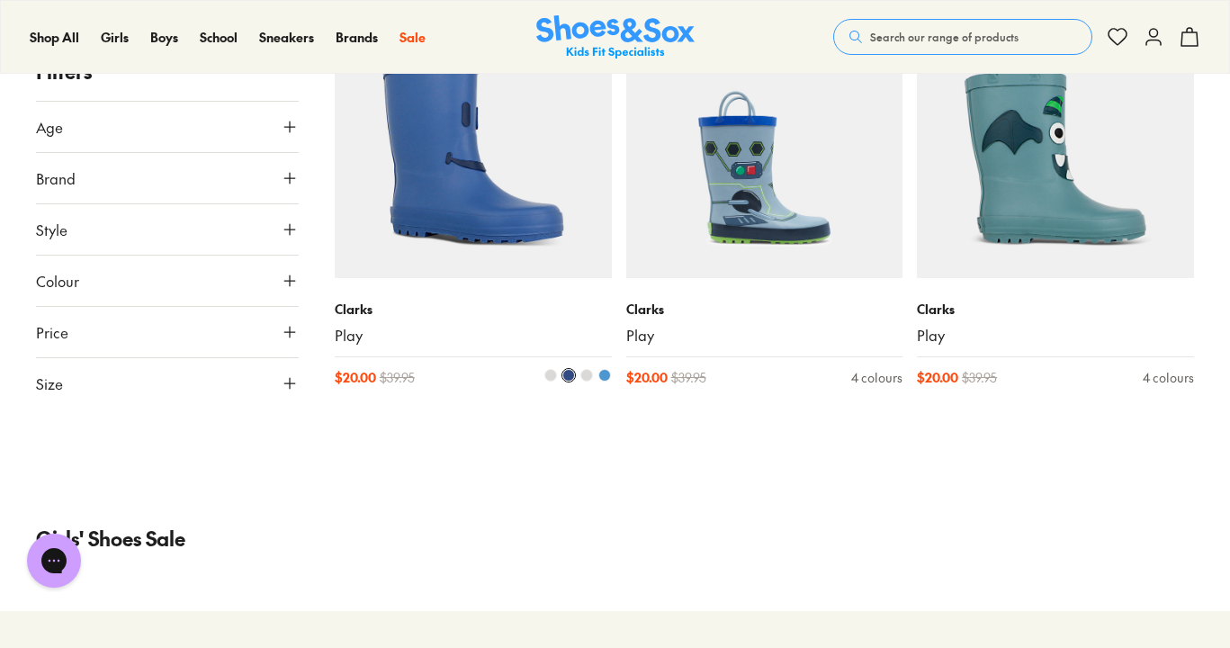
scroll to position [25885, 0]
